Goal: Use online tool/utility: Use online tool/utility

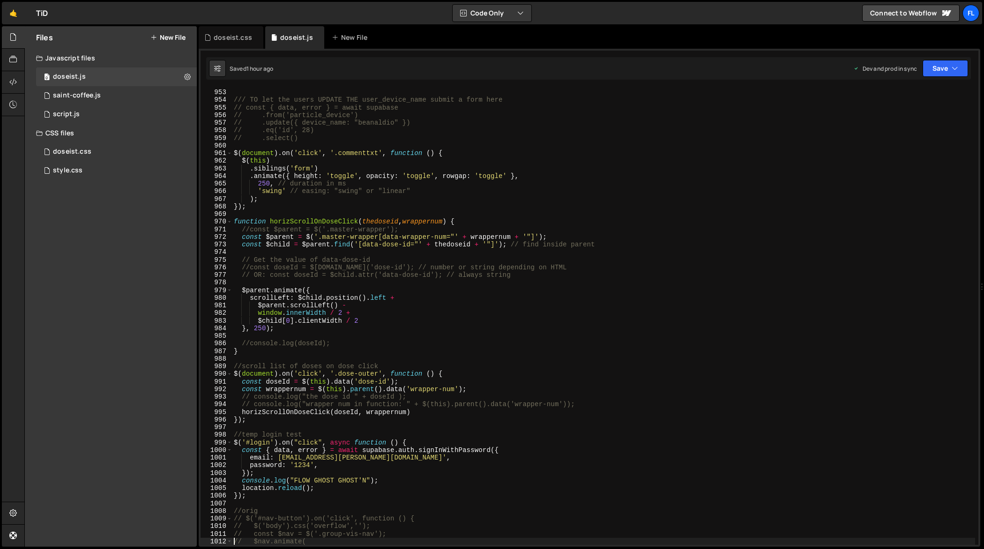
scroll to position [7275, 0]
click at [466, 440] on div "// }); /// TO let the users UPDATE THE user_device_name submit a form here // c…" at bounding box center [603, 317] width 743 height 473
type textarea "});"
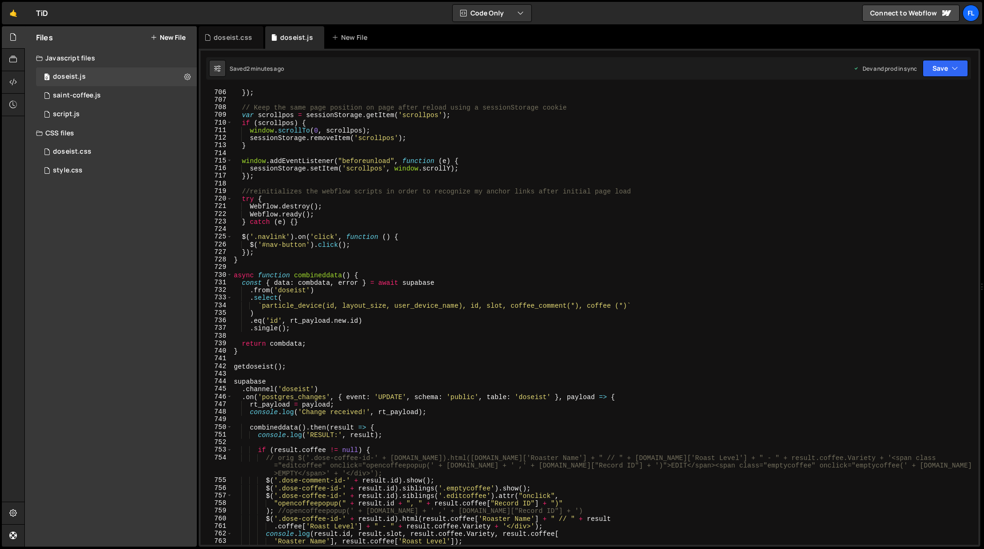
scroll to position [5180, 0]
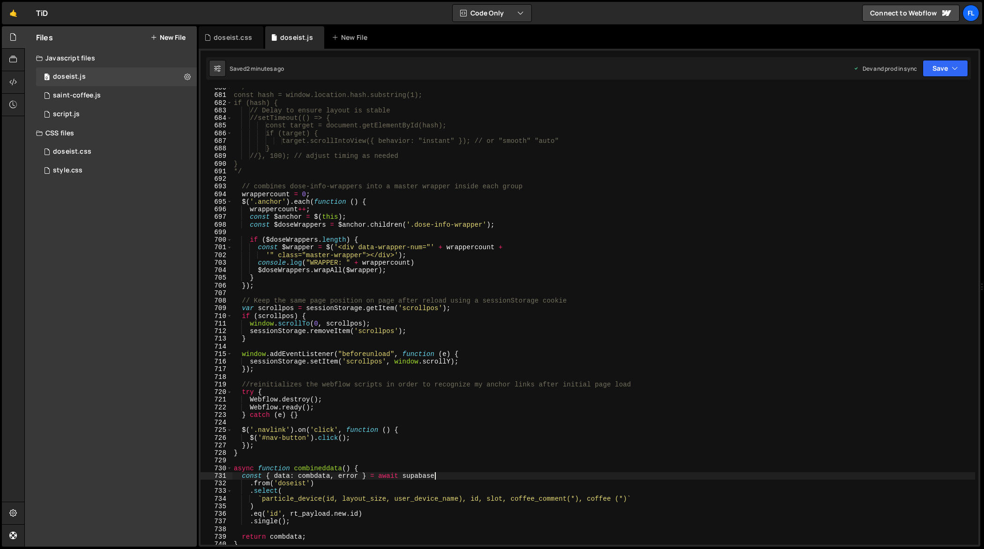
click at [447, 479] on div "/* const hash = window.location.hash.substring(1); if (hash) { // Delay to ensu…" at bounding box center [603, 320] width 743 height 473
type textarea "const { data: combdata, error } = await supabase"
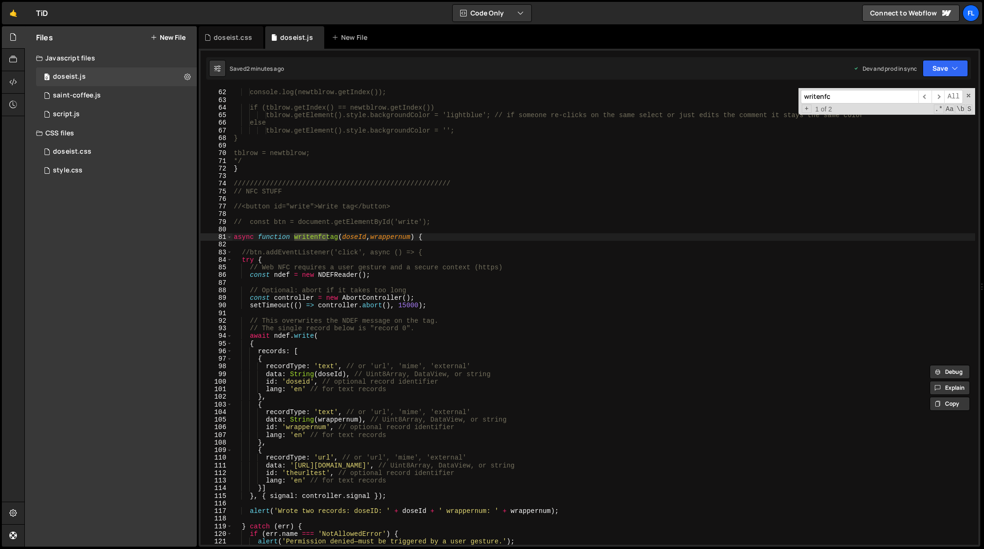
scroll to position [469, 0]
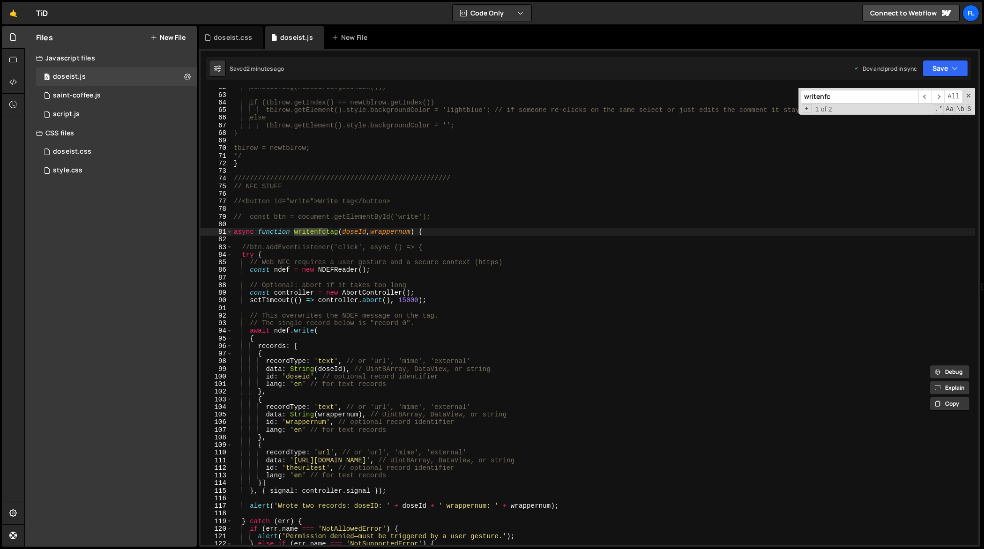
type input "writenfc"
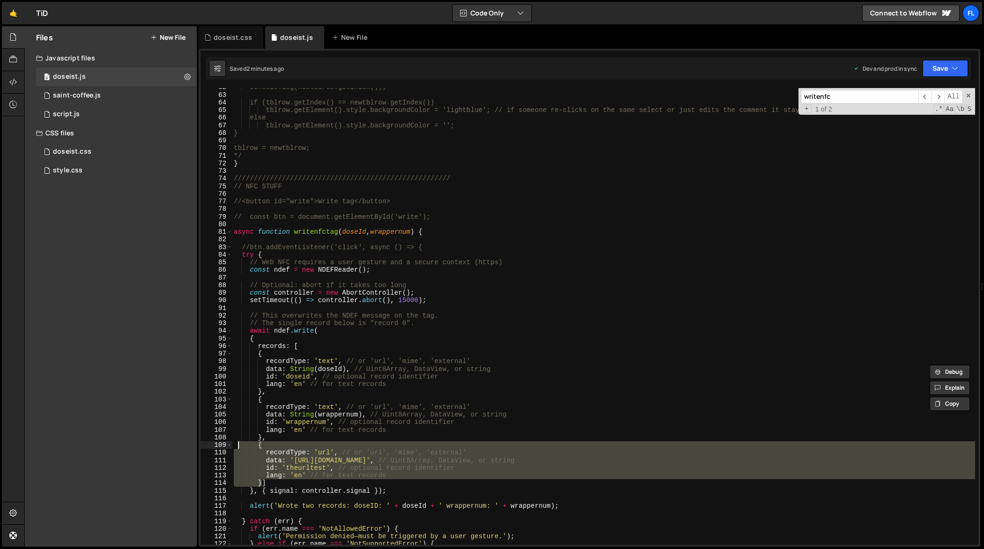
drag, startPoint x: 262, startPoint y: 483, endPoint x: 237, endPoint y: 447, distance: 44.0
click at [237, 447] on div "console.log(newtblrow.getIndex()); if (tblrow.getIndex() == newtblrow.getIndex(…" at bounding box center [603, 319] width 743 height 473
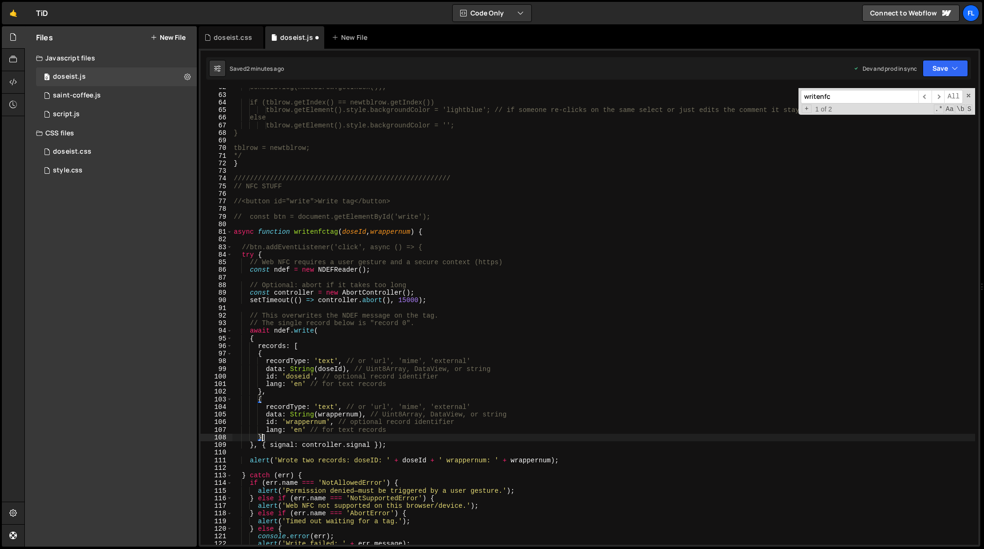
click at [315, 341] on div "console.log(newtblrow.getIndex()); if (tblrow.getIndex() == newtblrow.getIndex(…" at bounding box center [603, 319] width 743 height 473
click at [311, 344] on div "console.log(newtblrow.getIndex()); if (tblrow.getIndex() == newtblrow.getIndex(…" at bounding box center [603, 319] width 743 height 473
type textarea "records: ["
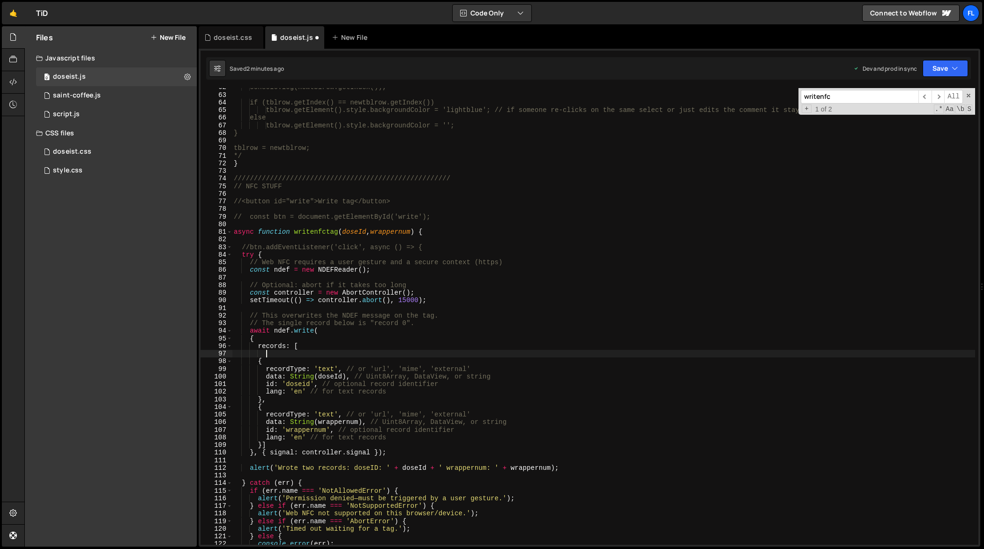
paste textarea "}"
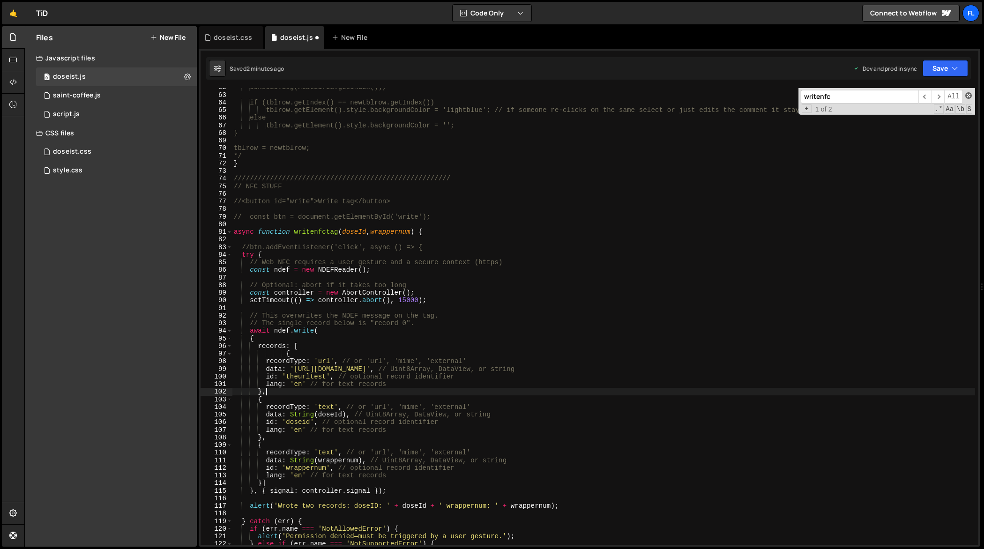
click at [969, 95] on span at bounding box center [968, 95] width 7 height 7
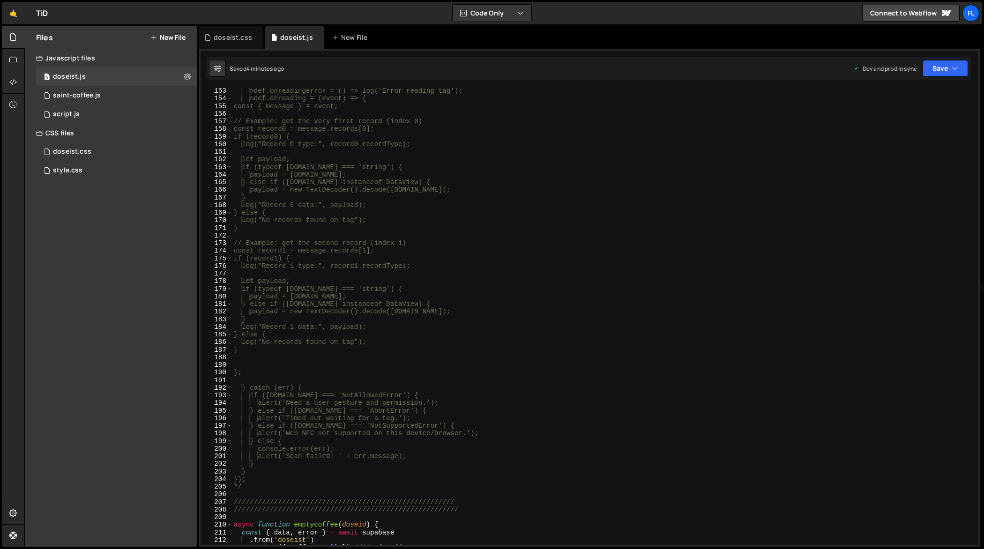
scroll to position [1162, 0]
click at [262, 485] on div "ndef.onreadingerror = () => log('Error reading tag'); ndef.onreading = (event) …" at bounding box center [603, 319] width 743 height 473
type textarea "*"
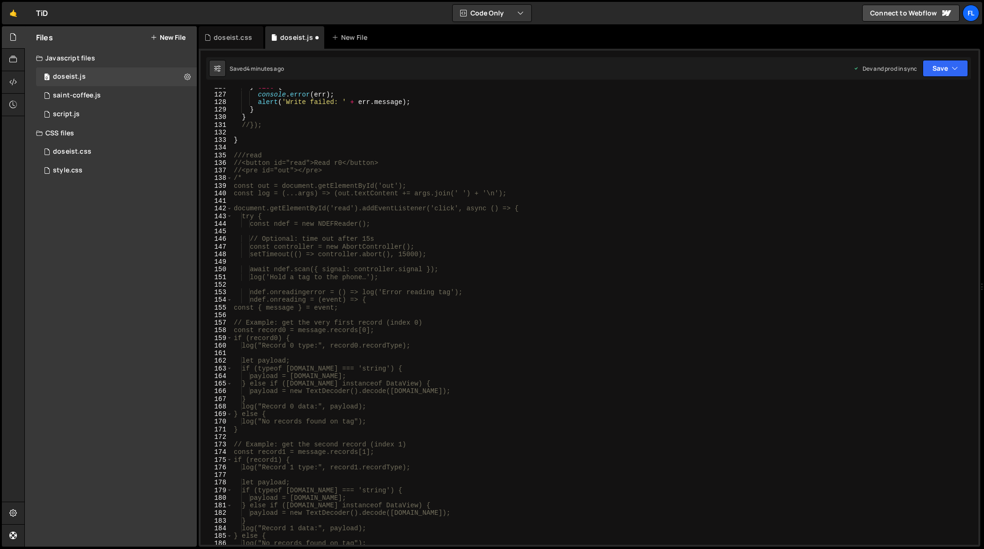
scroll to position [955, 0]
click at [257, 178] on div "} else { console . error ( err ) ; alert ( 'Write failed: ' + err . message ) ;…" at bounding box center [603, 320] width 743 height 473
type textarea "/"
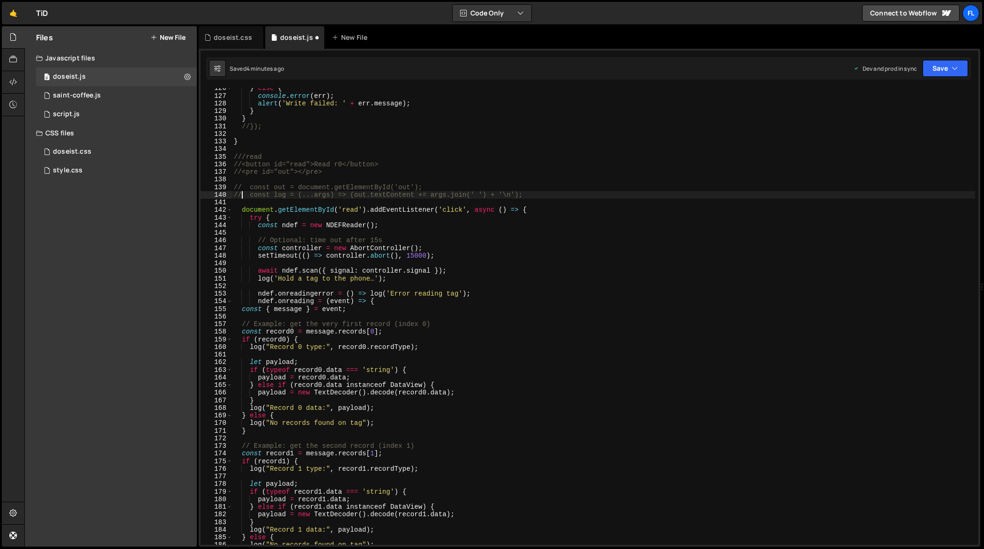
scroll to position [0, 0]
click at [353, 213] on div "} else { console . error ( err ) ; alert ( 'Write failed: ' + err . message ) ;…" at bounding box center [603, 320] width 743 height 473
paste textarea "thetag"
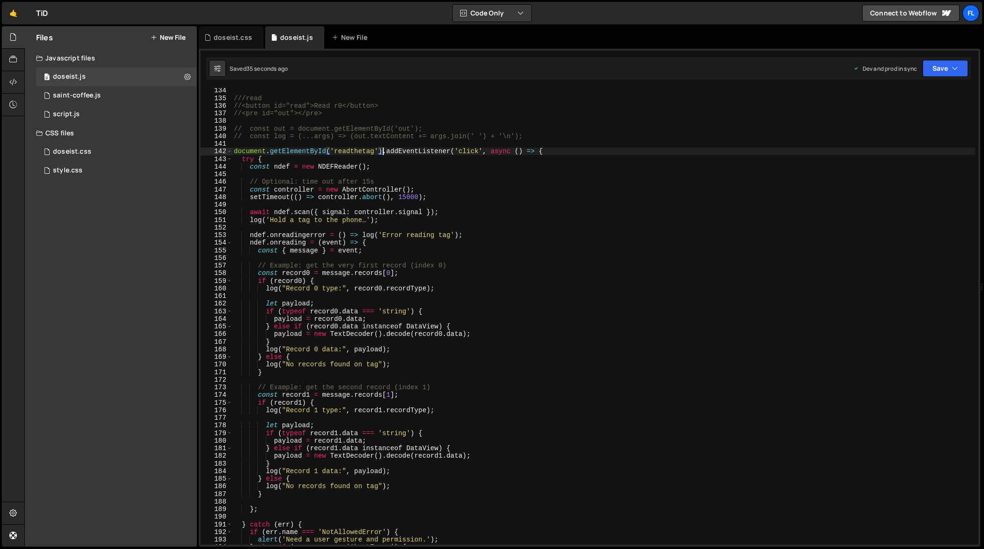
scroll to position [1014, 0]
click at [363, 234] on div "///read //<button id="read">Read r0</button> //<pre id="out"></pre> // const ou…" at bounding box center [603, 323] width 743 height 473
click at [266, 349] on div "///read //<button id="read">Read r0</button> //<pre id="out"></pre> // const ou…" at bounding box center [603, 323] width 743 height 473
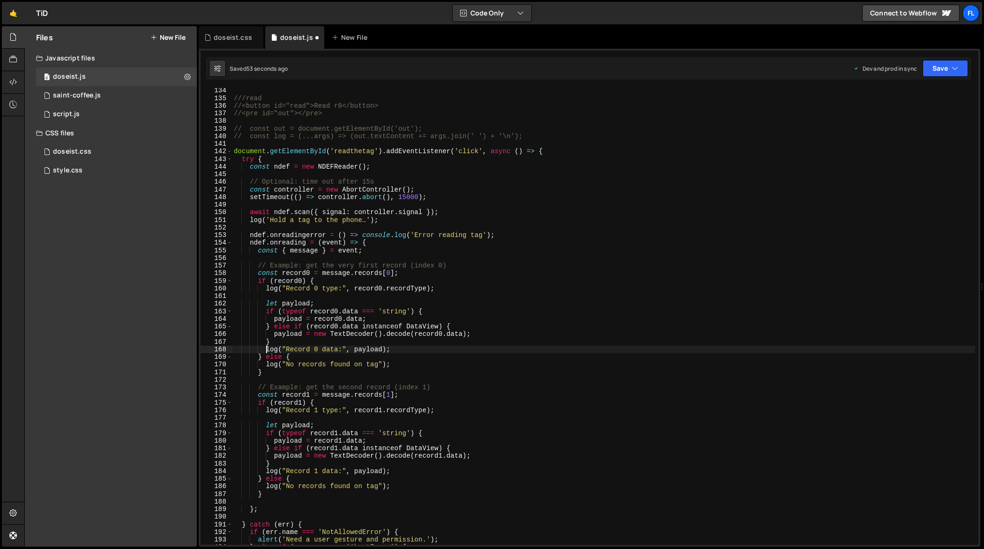
paste textarea "console."
click at [267, 361] on div "///read //<button id="read">Read r0</button> //<pre id="out"></pre> // const ou…" at bounding box center [603, 323] width 743 height 473
paste textarea "console."
click at [266, 410] on div "///read //<button id="read">Read r0</button> //<pre id="out"></pre> // const ou…" at bounding box center [603, 323] width 743 height 473
paste textarea "console."
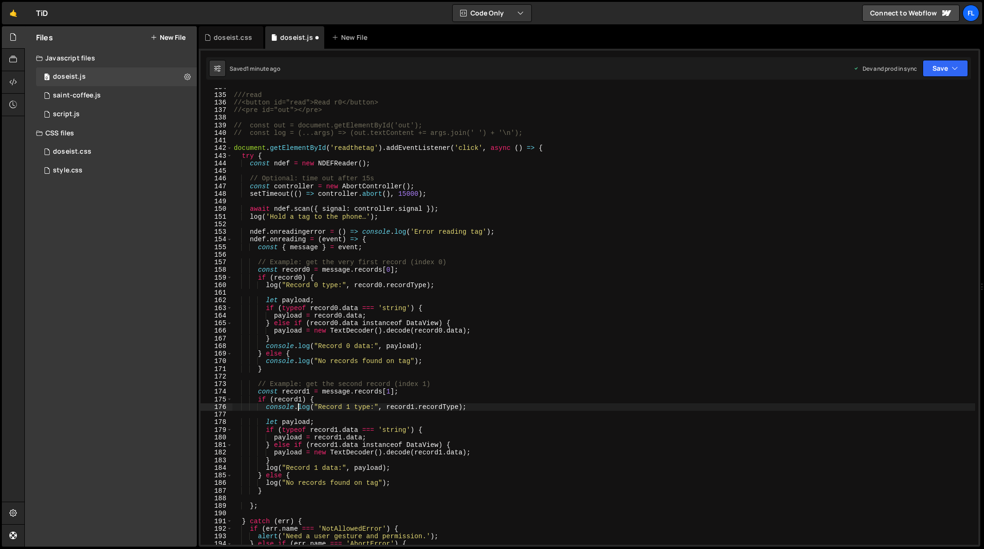
scroll to position [1017, 0]
click at [265, 466] on div "///read //<button id="read">Read r0</button> //<pre id="out"></pre> // const ou…" at bounding box center [603, 319] width 743 height 473
paste textarea "console."
click at [266, 481] on div "///read //<button id="read">Read r0</button> //<pre id="out"></pre> // const ou…" at bounding box center [603, 319] width 743 height 473
paste textarea "console."
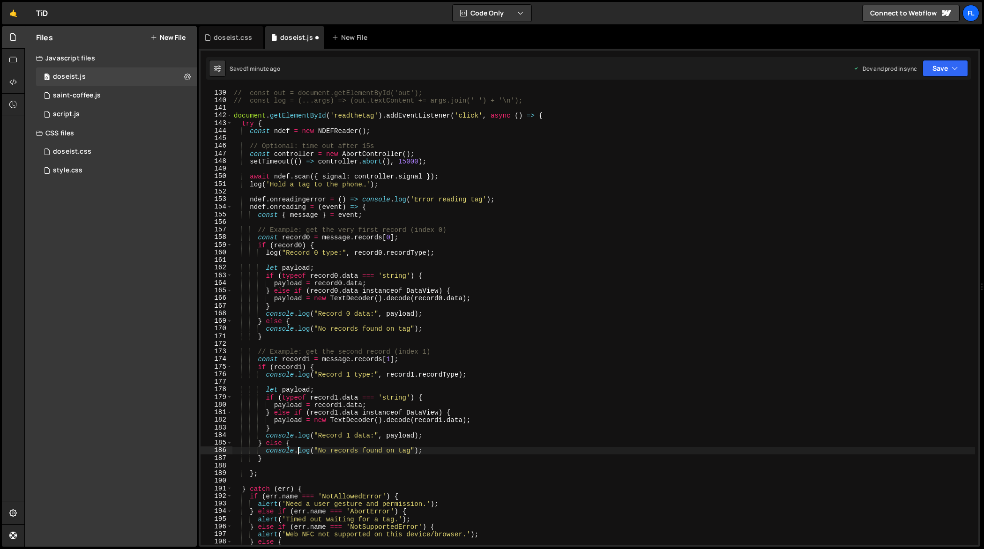
scroll to position [1047, 0]
click at [265, 255] on div "// const out = document.getElementById('out'); // const log = (...args) => (out…" at bounding box center [603, 320] width 743 height 473
paste textarea "console."
click at [252, 186] on div "// const out = document.getElementById('out'); // const log = (...args) => (out…" at bounding box center [603, 320] width 743 height 473
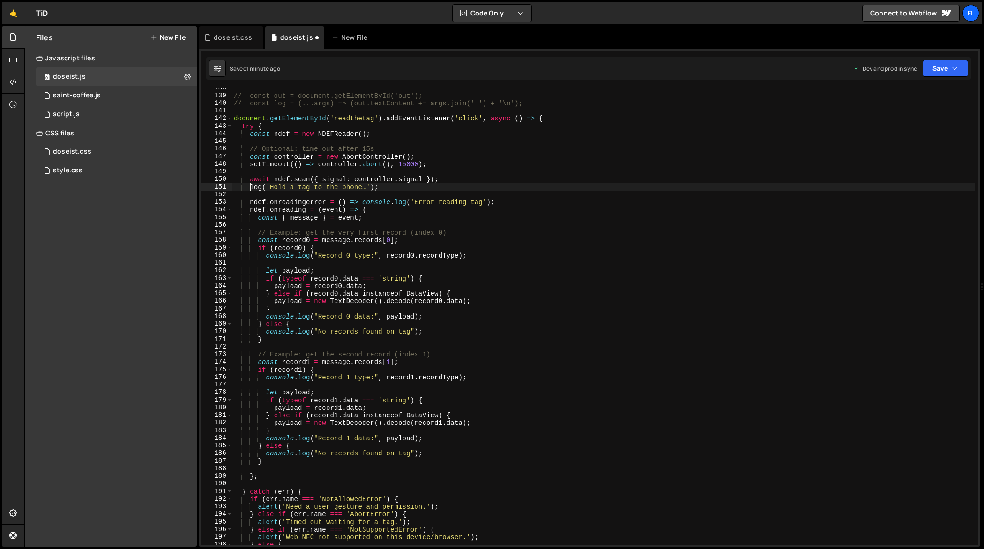
paste textarea "console."
click at [277, 332] on div "// const out = document.getElementById('out'); // const log = (...args) => (out…" at bounding box center [603, 320] width 743 height 473
click at [275, 318] on div "// const out = document.getElementById('out'); // const log = (...args) => (out…" at bounding box center [603, 320] width 743 height 473
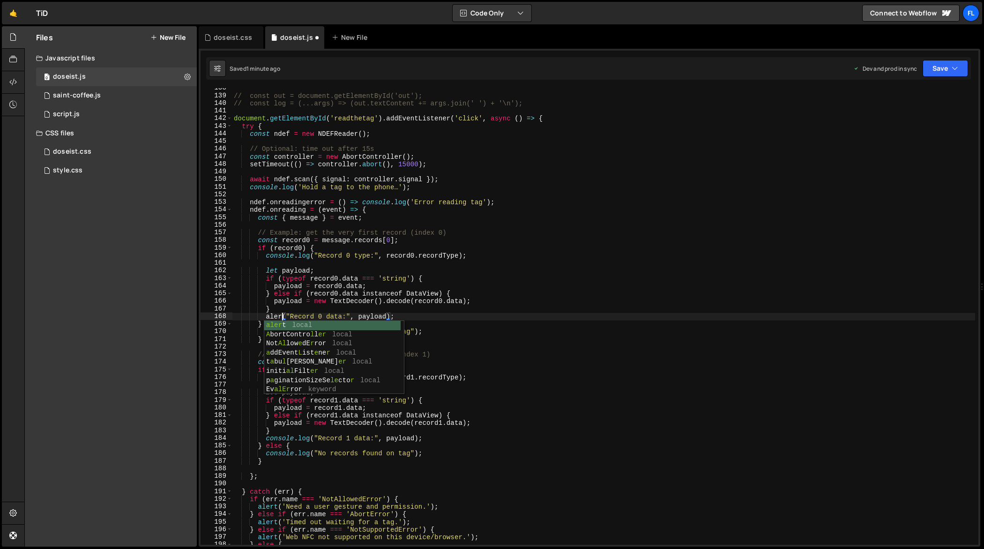
scroll to position [0, 4]
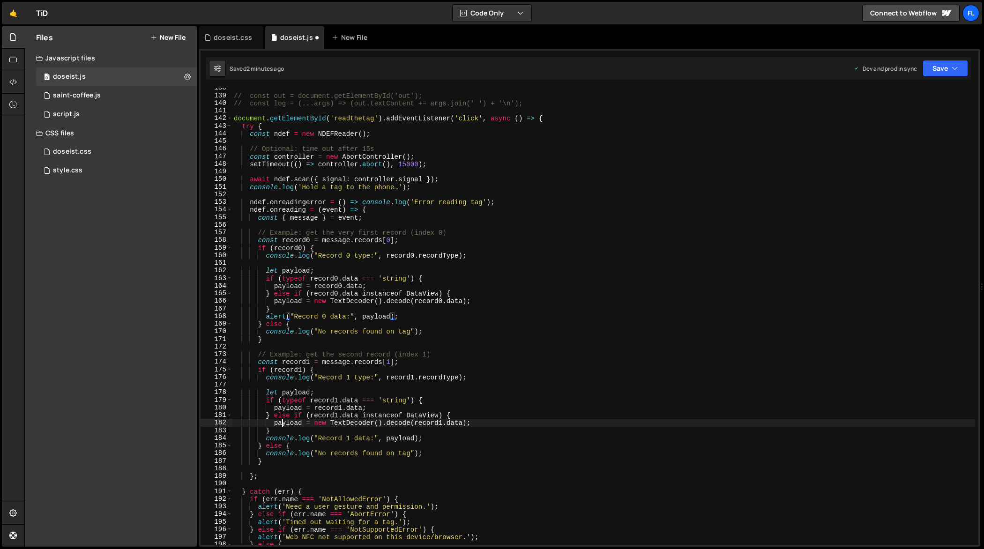
click at [281, 424] on div "// const out = document.getElementById('out'); // const log = (...args) => (out…" at bounding box center [603, 320] width 743 height 473
click at [280, 440] on div "// const out = document.getElementById('out'); // const log = (...args) => (out…" at bounding box center [603, 320] width 743 height 473
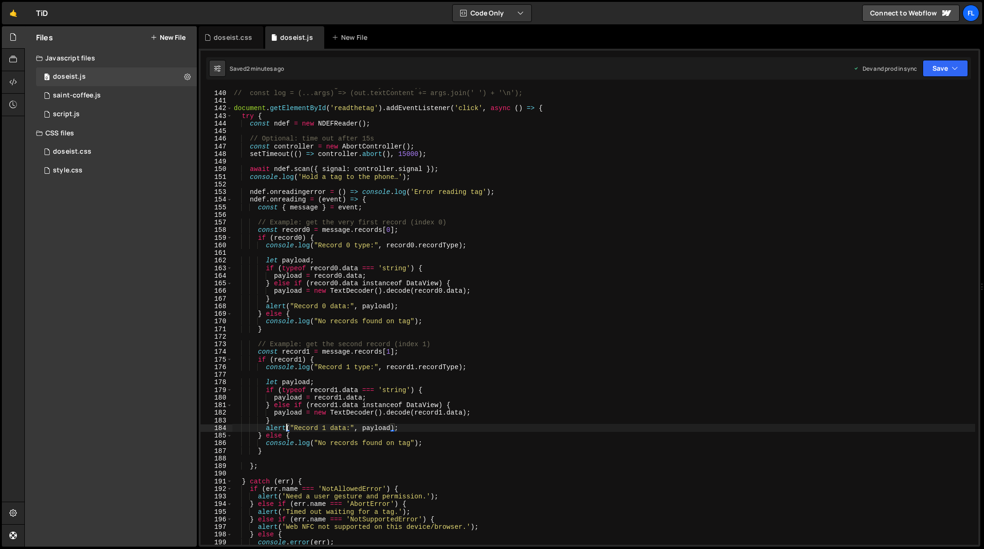
scroll to position [1057, 0]
click at [309, 245] on div "// const out = document.getElementById('out'); // const log = (...args) => (out…" at bounding box center [603, 317] width 743 height 473
click at [311, 370] on div "// const out = document.getElementById('out'); // const log = (...args) => (out…" at bounding box center [603, 317] width 743 height 473
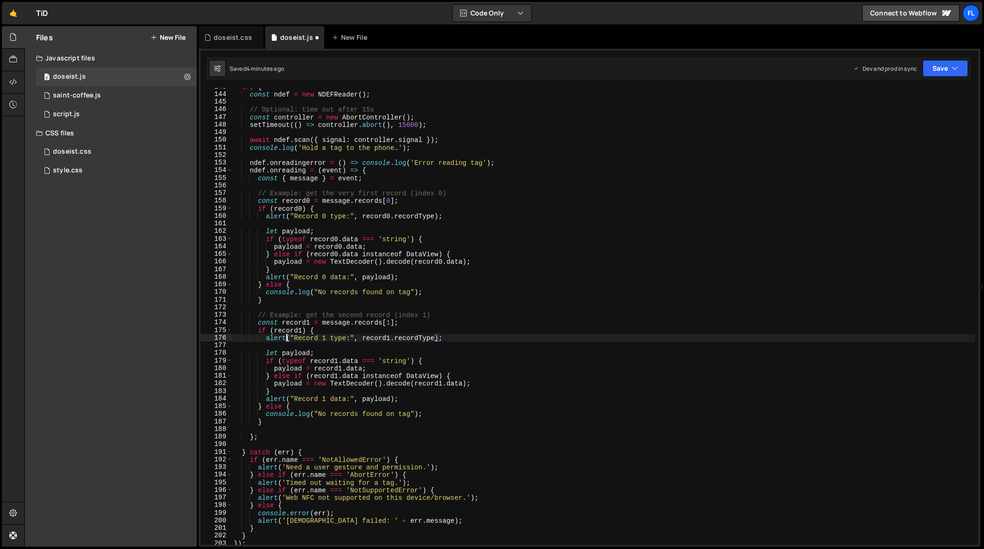
scroll to position [1086, 0]
click at [358, 215] on div "try { const ndef = new NDEFReader ( ) ; // Optional: time out after 15s const c…" at bounding box center [603, 319] width 743 height 473
click at [357, 336] on div "try { const ndef = new NDEFReader ( ) ; // Optional: time out after 15s const c…" at bounding box center [603, 319] width 743 height 473
click at [359, 400] on div "try { const ndef = new NDEFReader ( ) ; // Optional: time out after 15s const c…" at bounding box center [603, 319] width 743 height 473
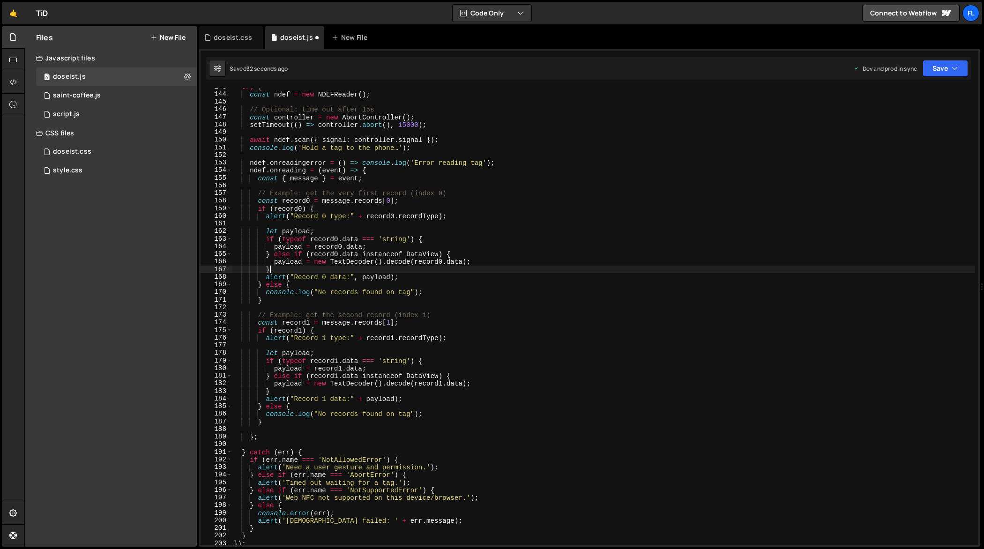
click at [359, 269] on div "try { const ndef = new NDEFReader ( ) ; // Optional: time out after 15s const c…" at bounding box center [603, 319] width 743 height 473
click at [358, 275] on div "try { const ndef = new NDEFReader ( ) ; // Optional: time out after 15s const c…" at bounding box center [603, 319] width 743 height 473
type textarea "alert("Record 0 data:" + payload);"
